Goal: Navigation & Orientation: Find specific page/section

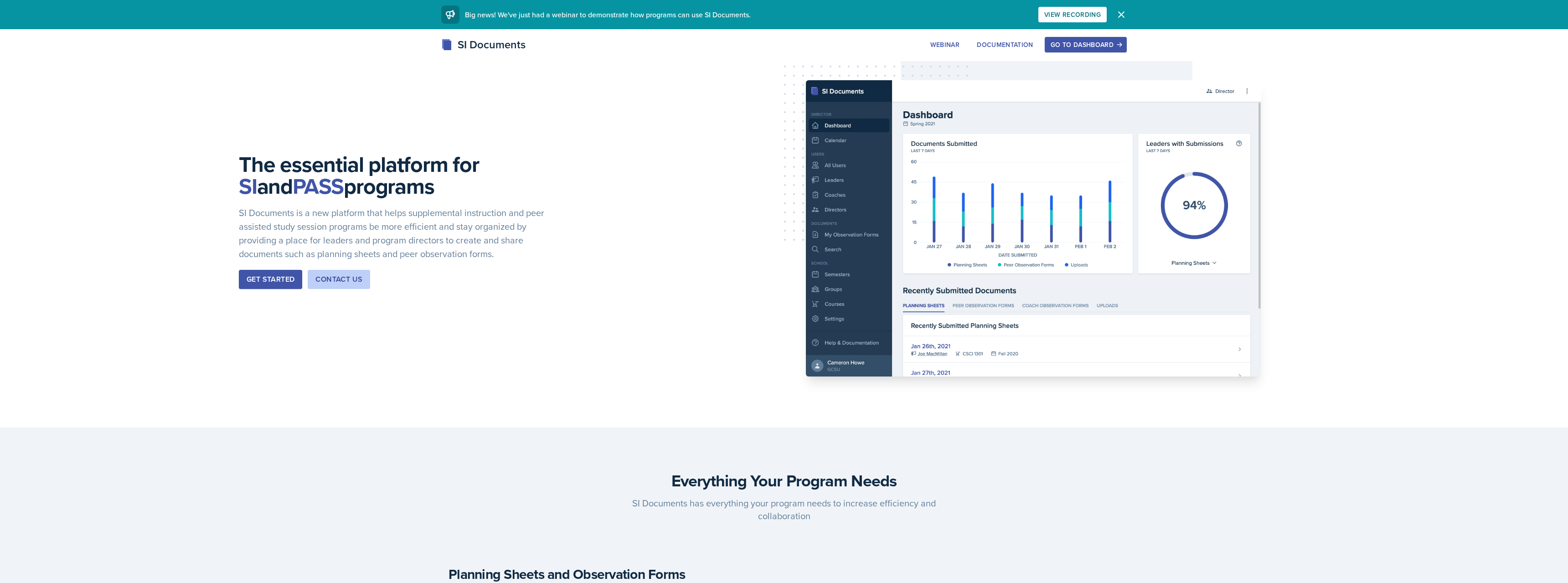
click at [1088, 45] on div "Go to Dashboard" at bounding box center [1086, 44] width 70 height 7
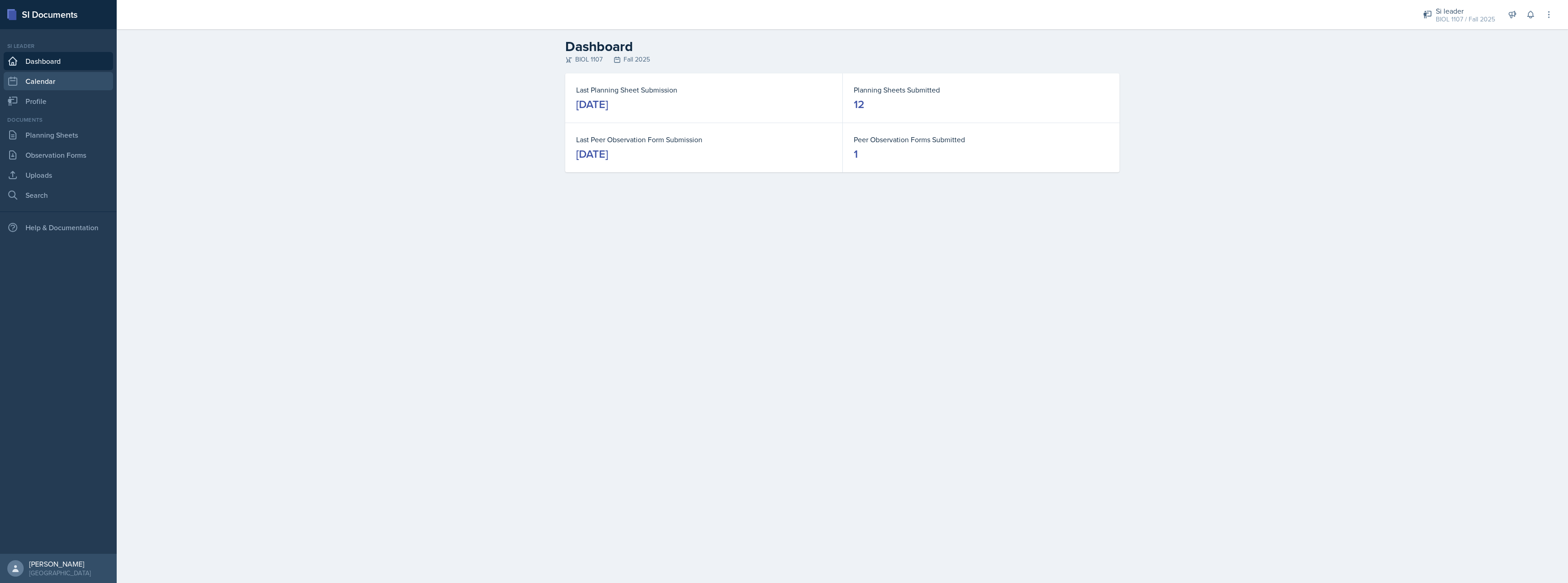
click at [45, 83] on link "Calendar" at bounding box center [59, 81] width 109 height 18
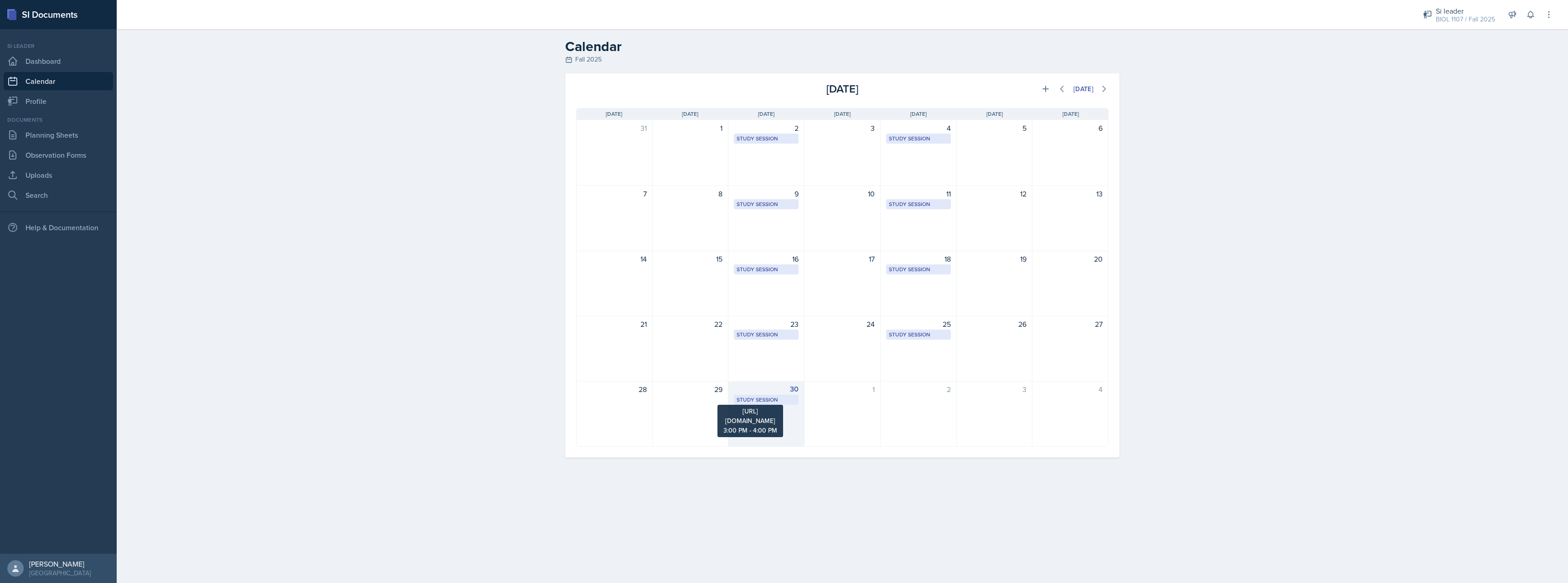
click at [773, 400] on div "Study Session" at bounding box center [766, 400] width 59 height 8
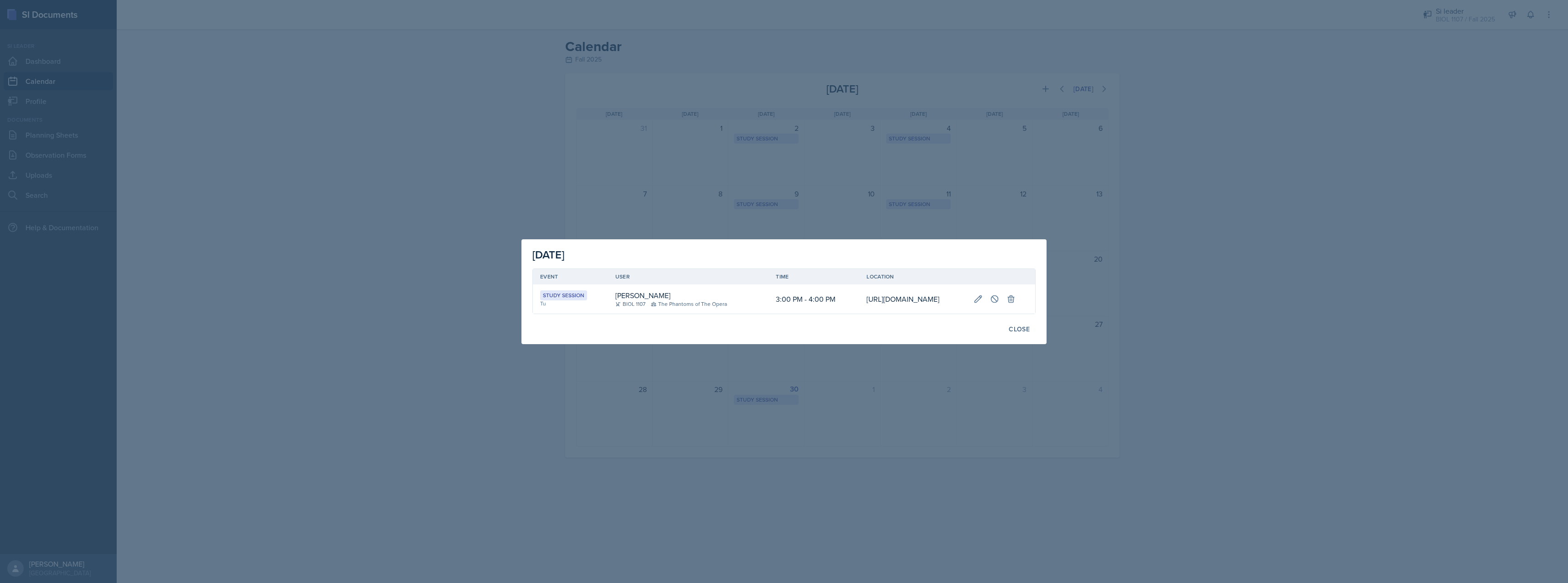
click at [861, 292] on td "[URL][DOMAIN_NAME]" at bounding box center [912, 299] width 107 height 29
click at [356, 225] on div at bounding box center [784, 291] width 1568 height 583
